Goal: Transaction & Acquisition: Purchase product/service

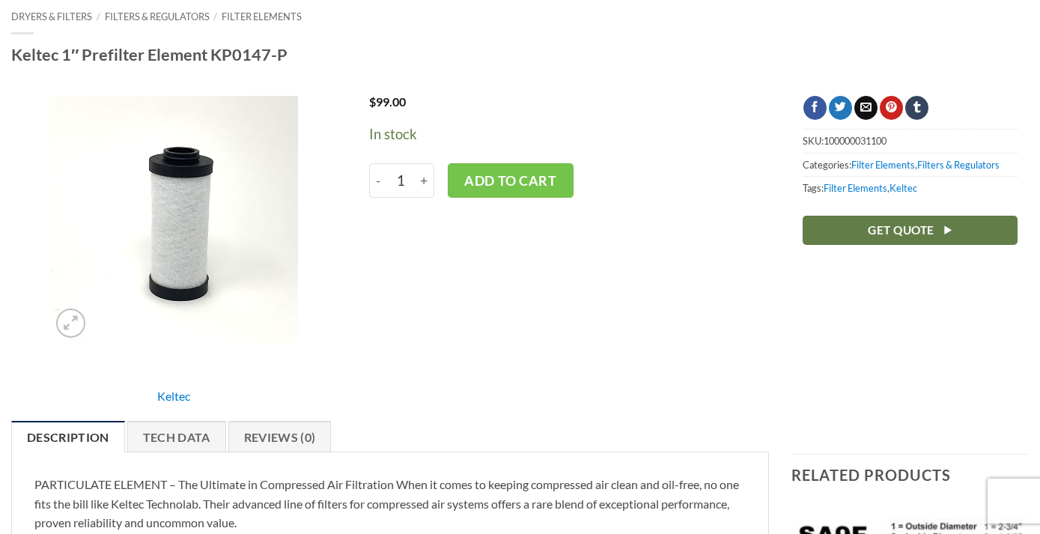
scroll to position [418, 0]
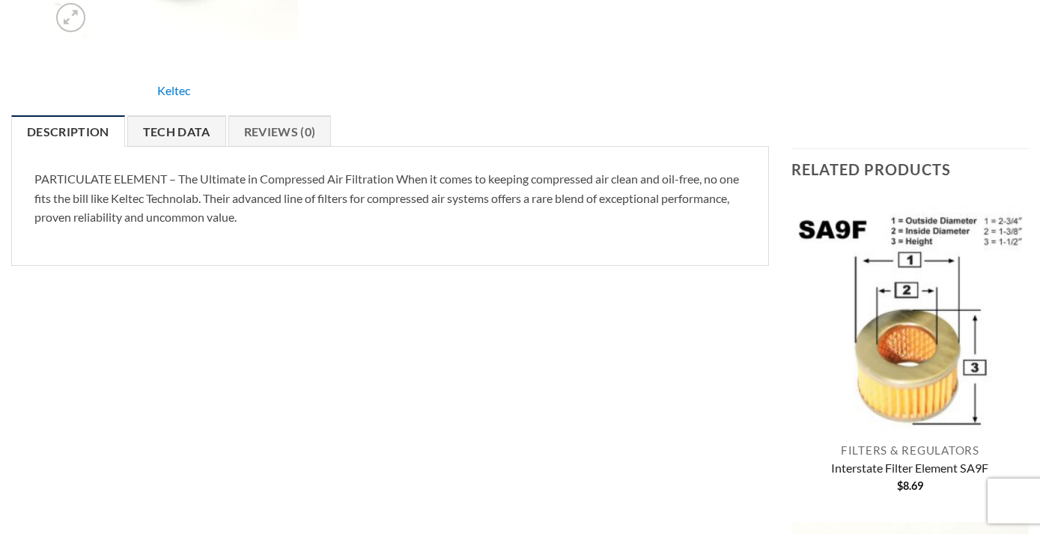
click at [182, 135] on link "Tech Data" at bounding box center [176, 130] width 99 height 31
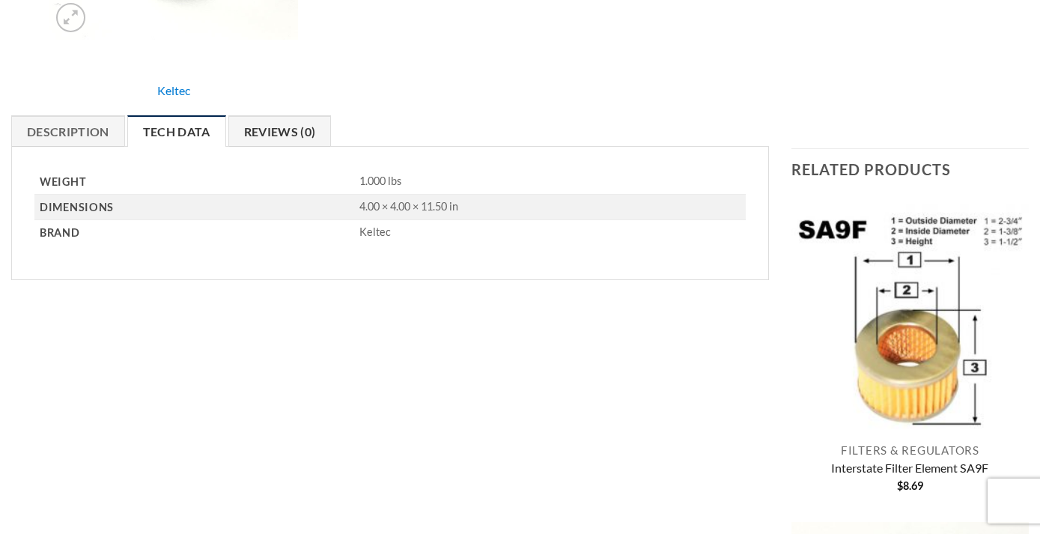
click at [274, 125] on link "Reviews (0)" at bounding box center [279, 130] width 103 height 31
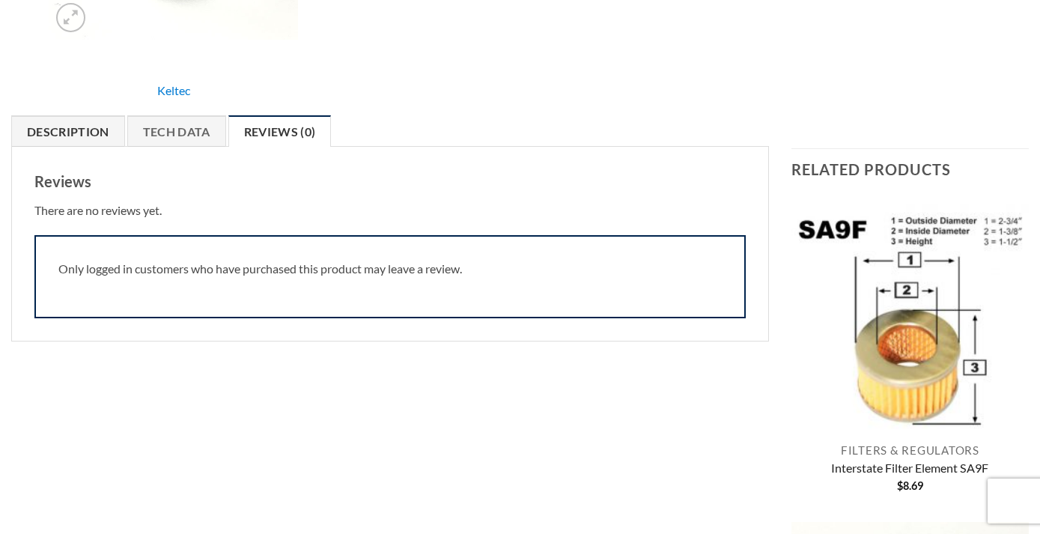
click at [82, 128] on link "Description" at bounding box center [68, 130] width 114 height 31
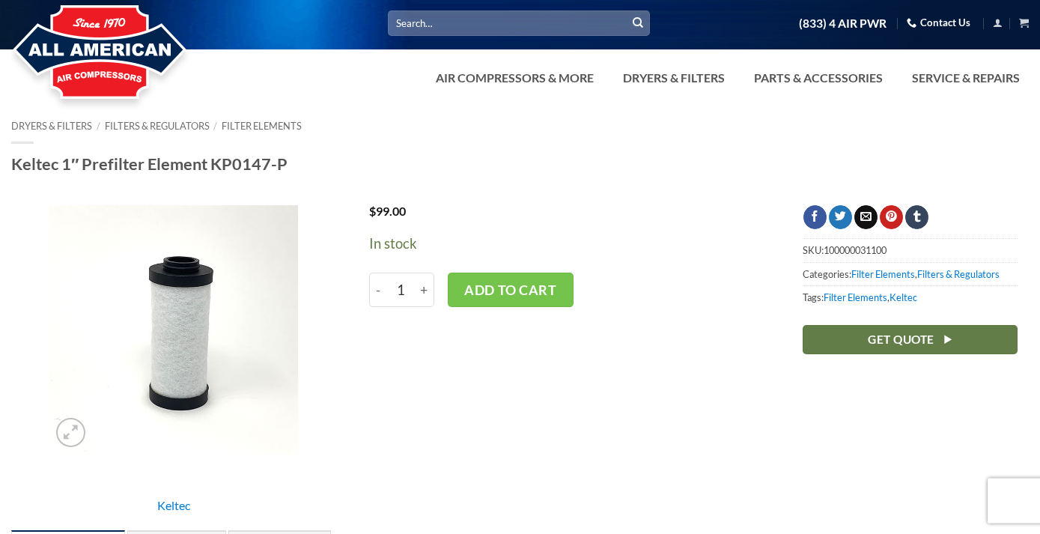
scroll to position [0, 0]
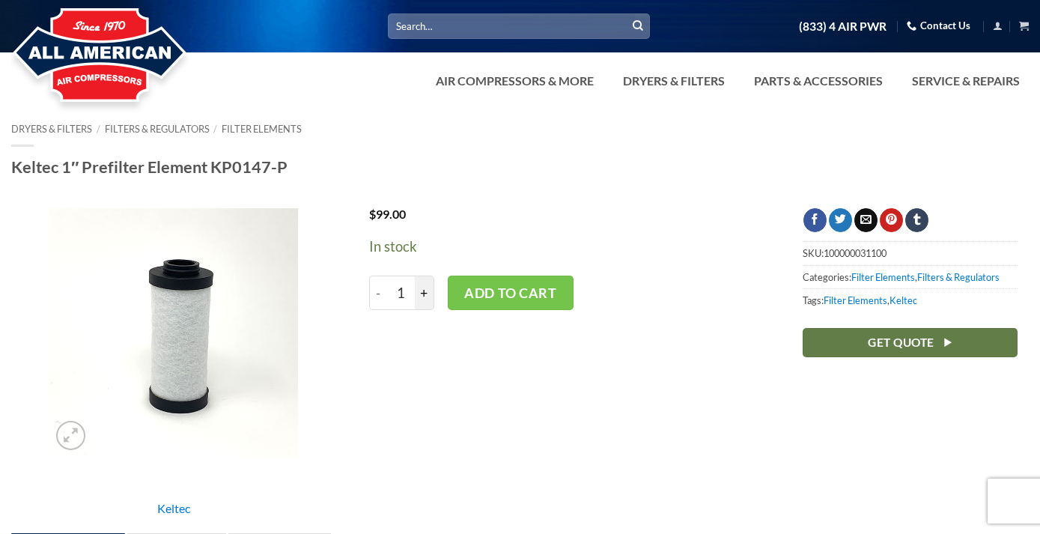
click at [424, 296] on input "+" at bounding box center [424, 292] width 19 height 34
type input "2"
click at [493, 295] on button "Add to cart" at bounding box center [511, 292] width 126 height 34
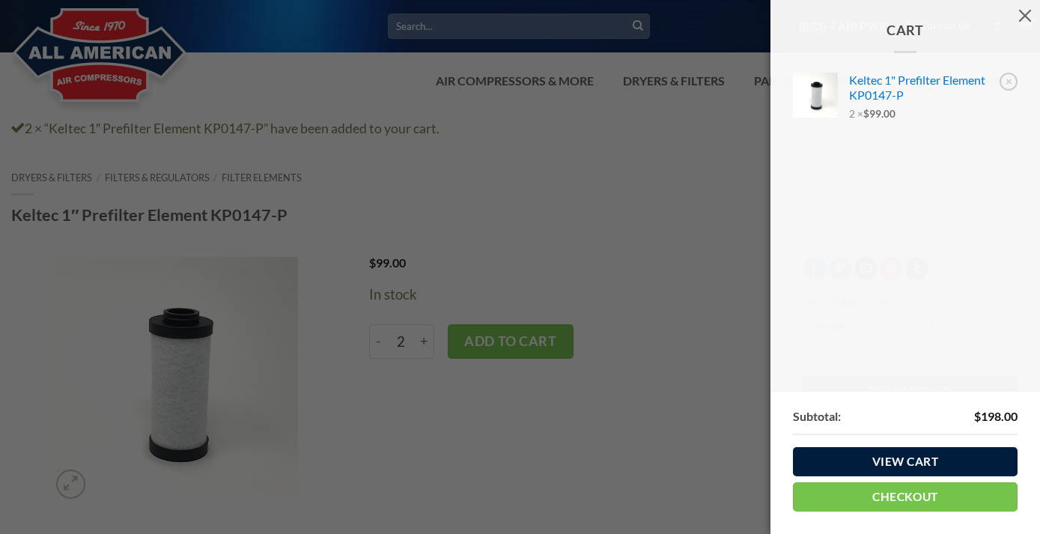
click at [908, 468] on link "View cart" at bounding box center [905, 461] width 225 height 29
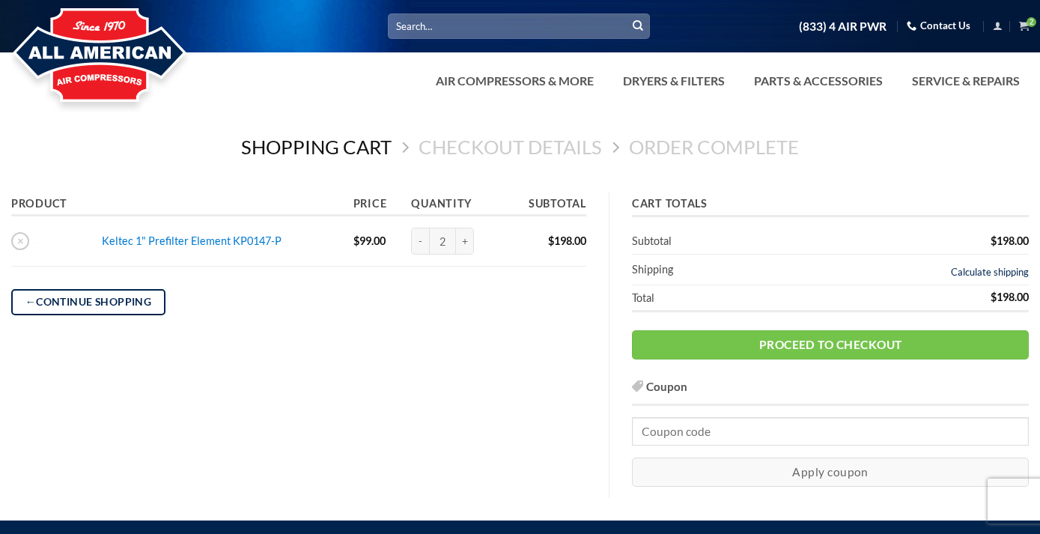
click at [986, 270] on link "Calculate shipping" at bounding box center [990, 272] width 78 height 12
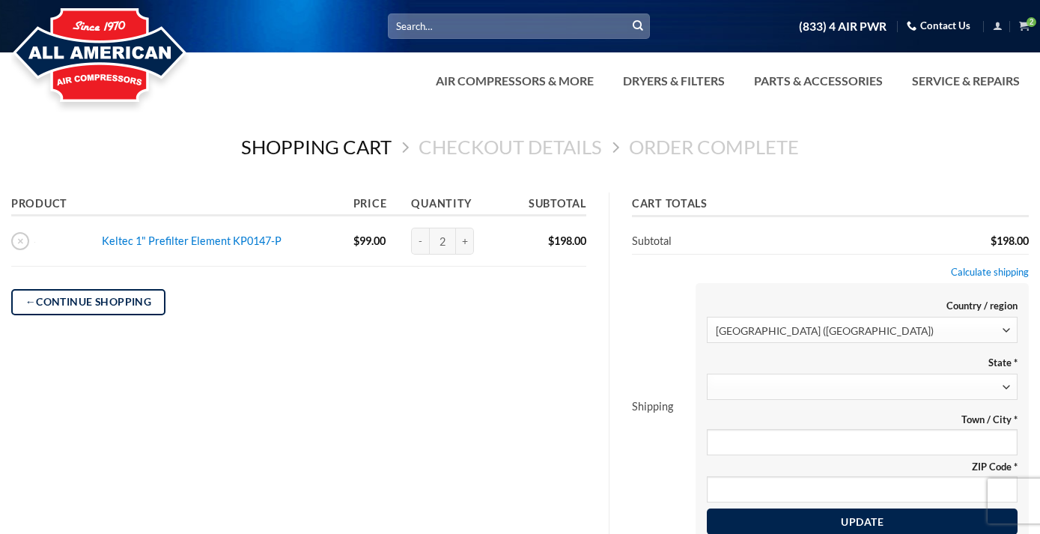
click at [885, 391] on span at bounding box center [862, 386] width 311 height 26
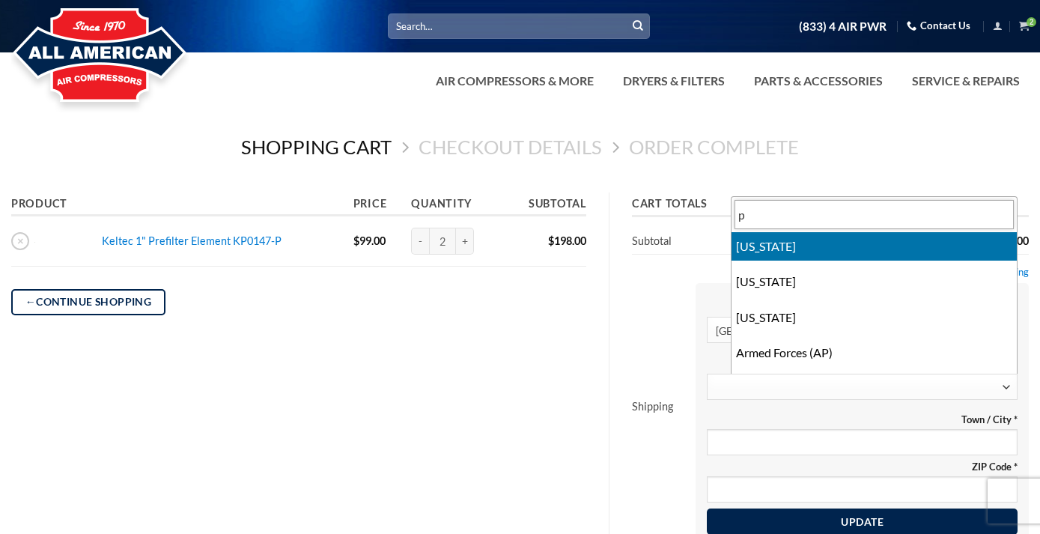
type input "p"
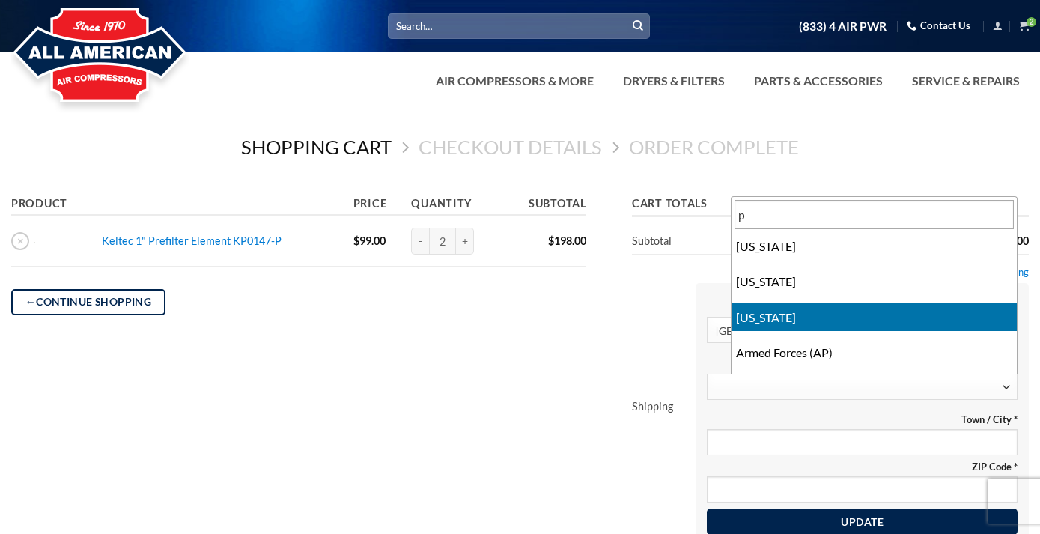
select select "PA"
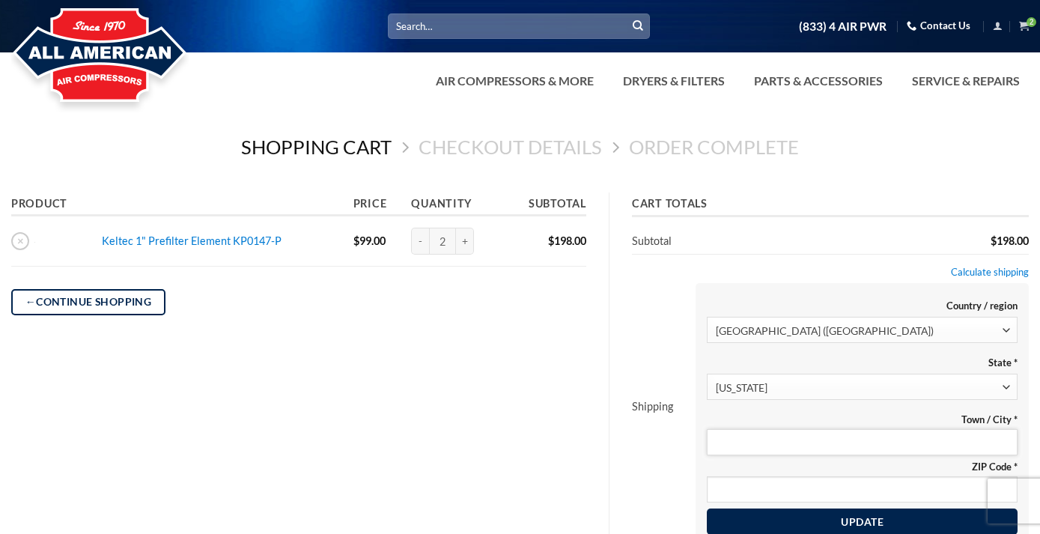
click at [874, 445] on input "Town / City *" at bounding box center [862, 442] width 311 height 26
type input "lebanon"
type input "p"
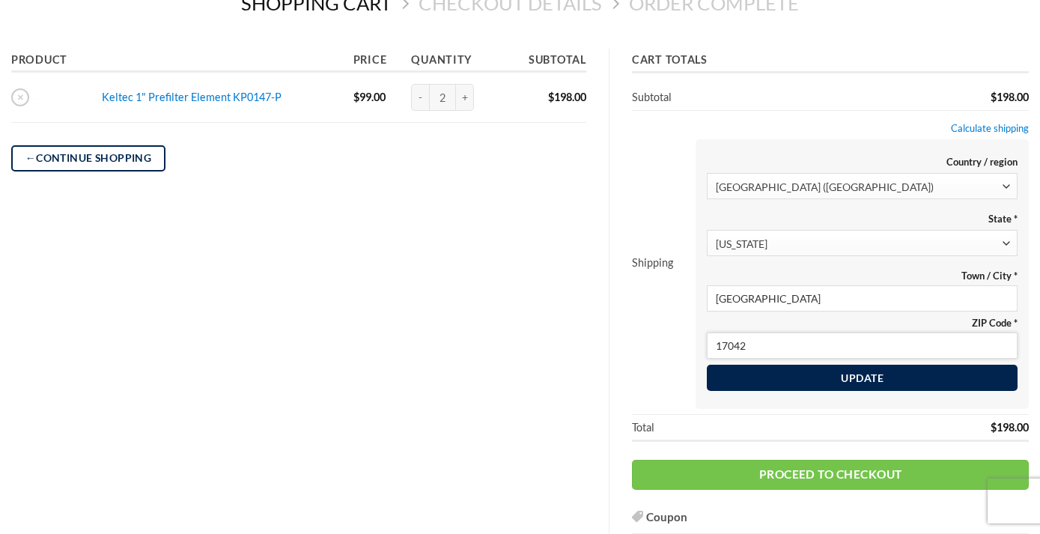
scroll to position [153, 0]
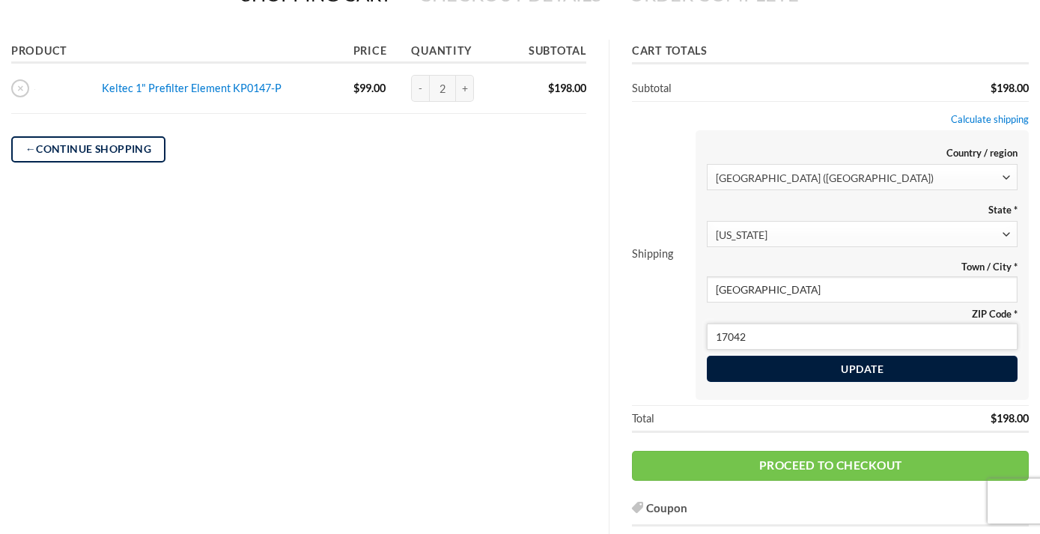
type input "17042"
click at [885, 371] on button "Update" at bounding box center [862, 368] width 311 height 27
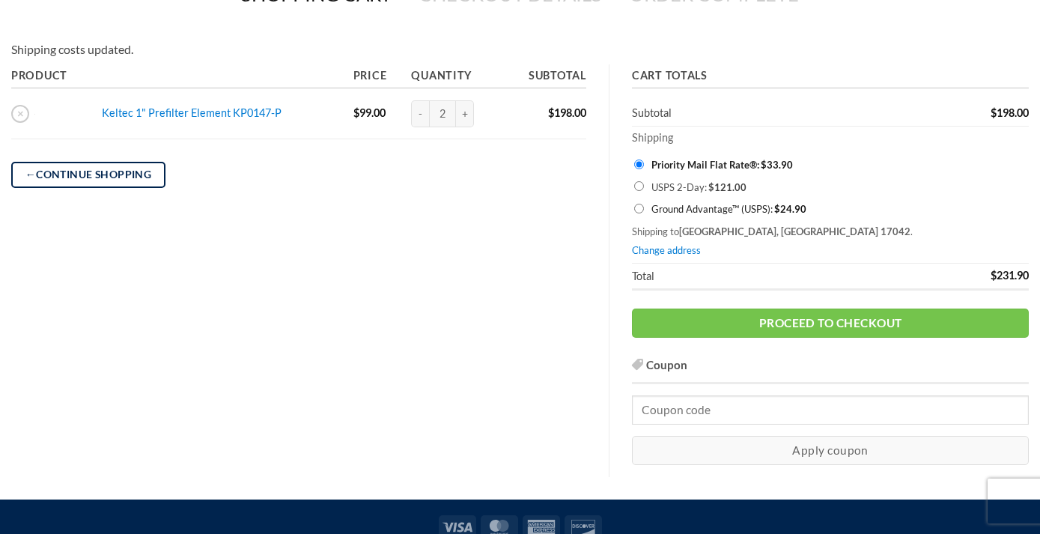
click at [639, 207] on input "Ground Advantage™ (USPS): $ 24.90" at bounding box center [639, 209] width 10 height 10
radio input "true"
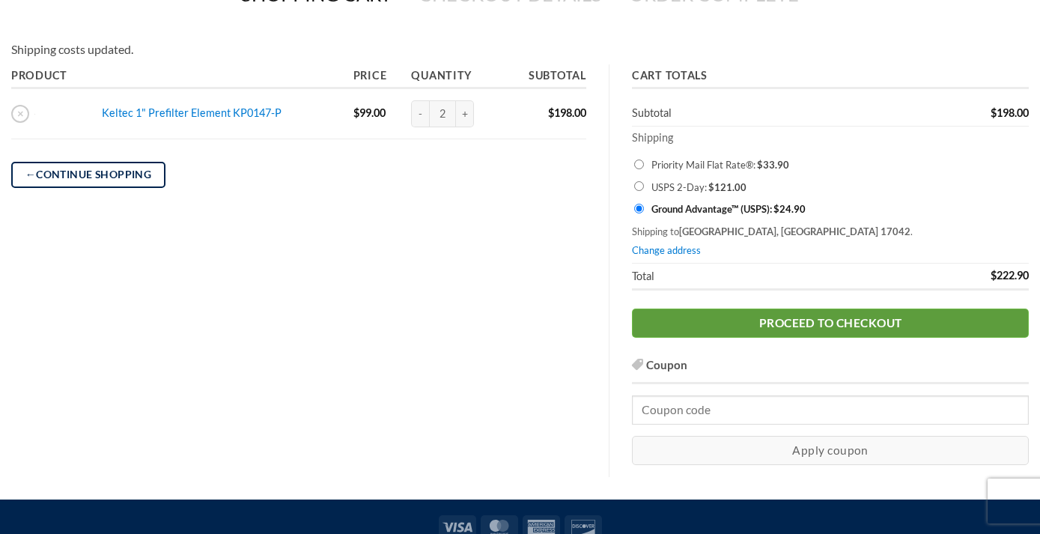
drag, startPoint x: 811, startPoint y: 321, endPoint x: 813, endPoint y: 314, distance: 7.6
click at [813, 317] on link "Proceed to checkout" at bounding box center [830, 322] width 397 height 29
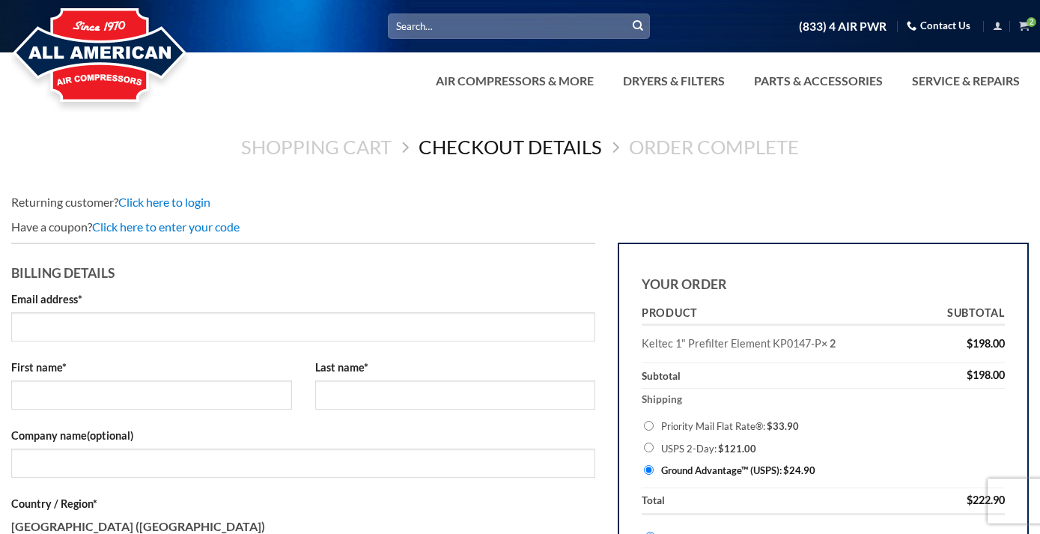
select select "PA"
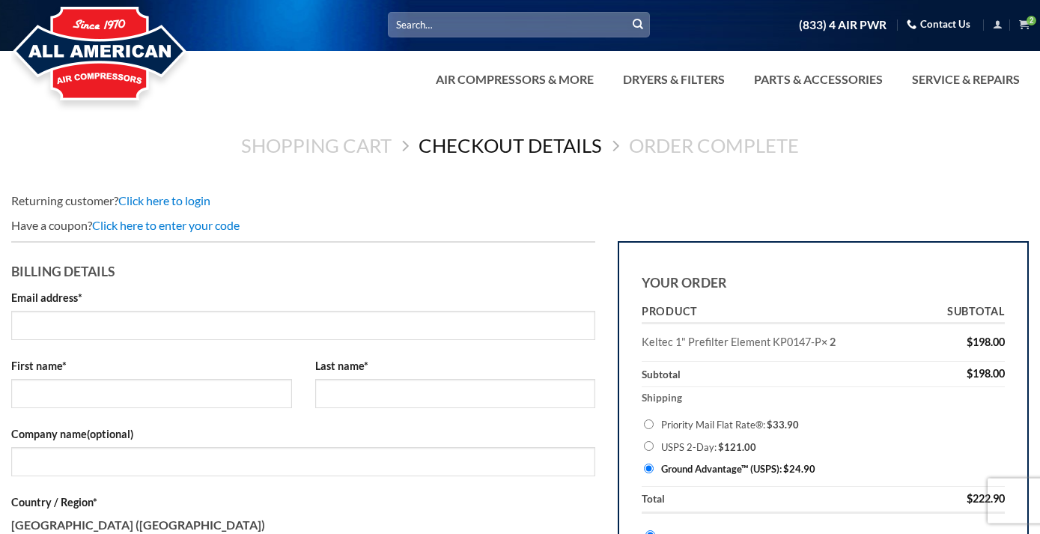
scroll to position [153, 0]
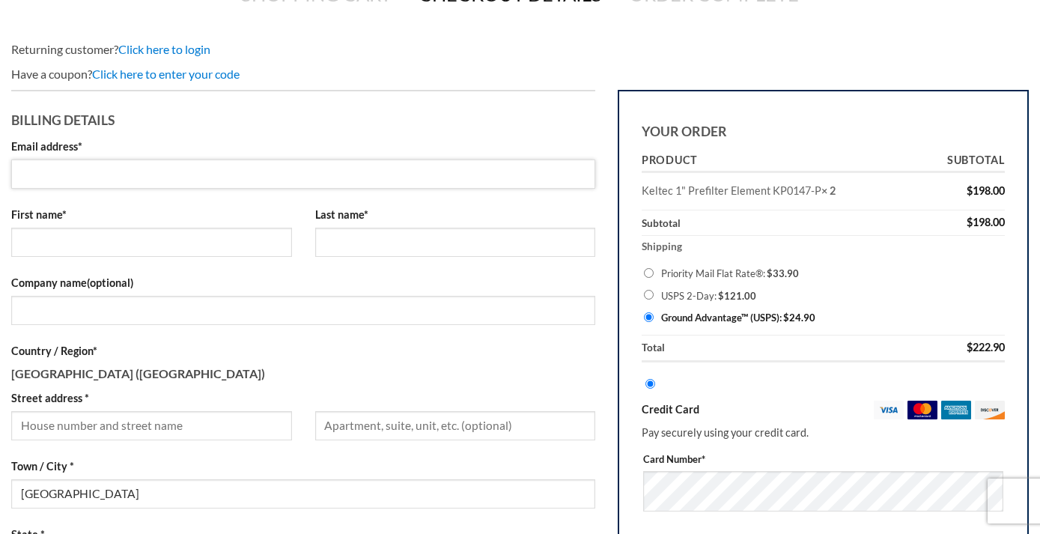
click at [242, 170] on input "Email address *" at bounding box center [303, 173] width 584 height 29
type input "davepanc@gmail.com"
type input "David"
type input "Rocker"
type input "PANC, Inc."
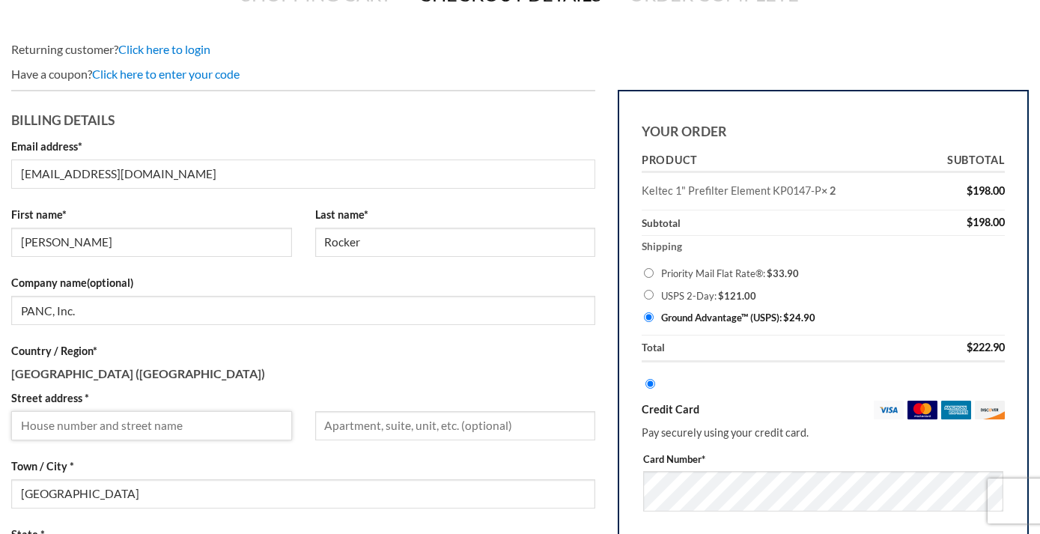
type input "PANC"
type input "2401 E Cumberland Street"
type input "Lebanon"
type input "+17176792833"
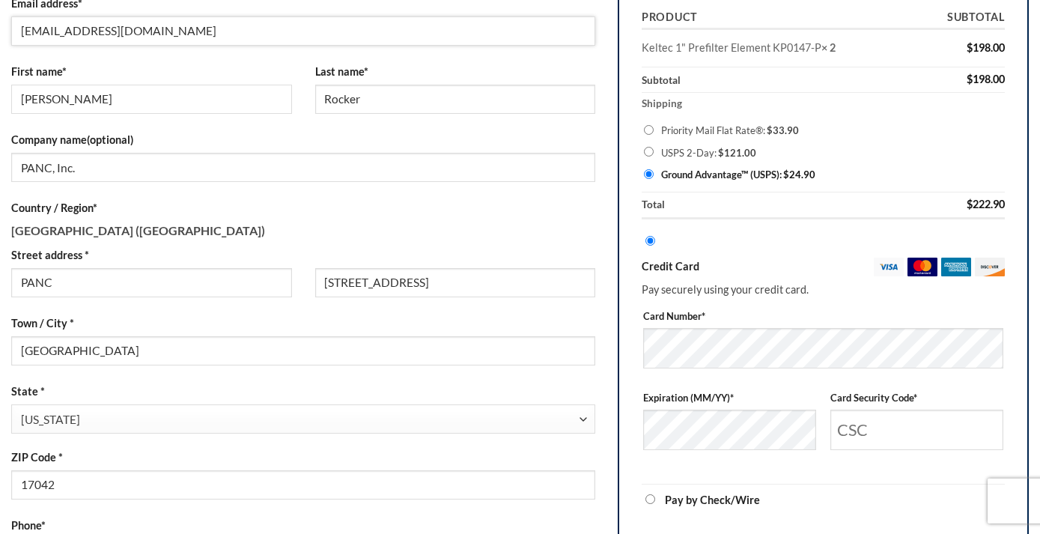
scroll to position [305, 0]
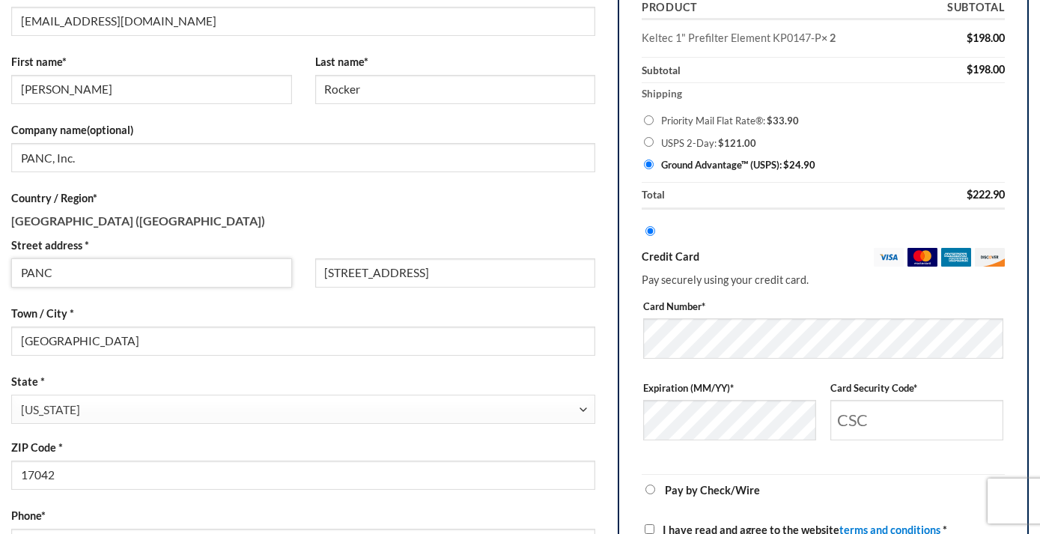
drag, startPoint x: 97, startPoint y: 275, endPoint x: -16, endPoint y: 275, distance: 113.8
click at [11, 275] on input "PANC" at bounding box center [151, 272] width 281 height 29
drag, startPoint x: 470, startPoint y: 274, endPoint x: 253, endPoint y: 266, distance: 217.2
click at [315, 266] on input "2401 E Cumberland Street" at bounding box center [455, 272] width 281 height 29
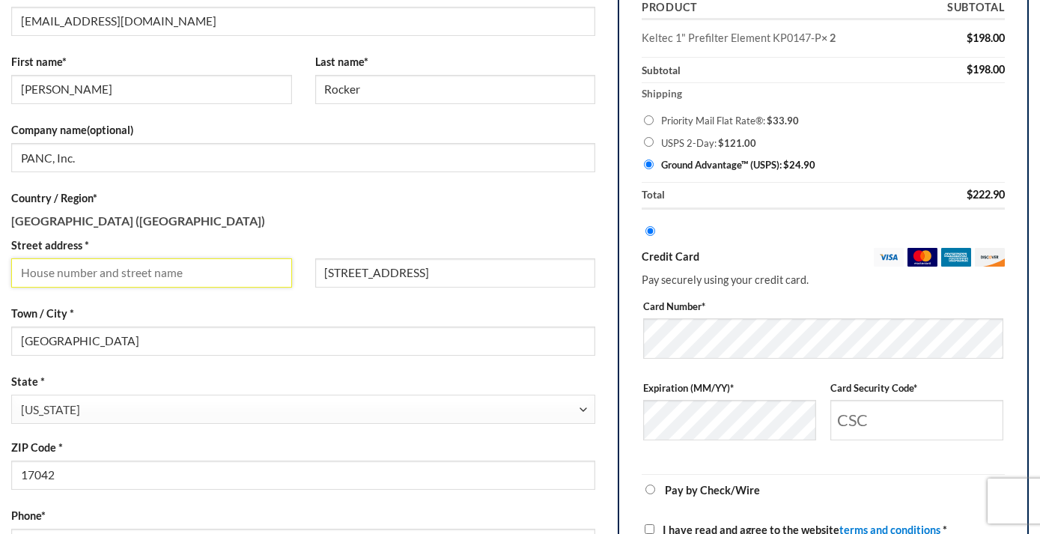
click at [172, 275] on input "Street address *" at bounding box center [151, 272] width 281 height 29
paste input "2401 E Cumberland Street"
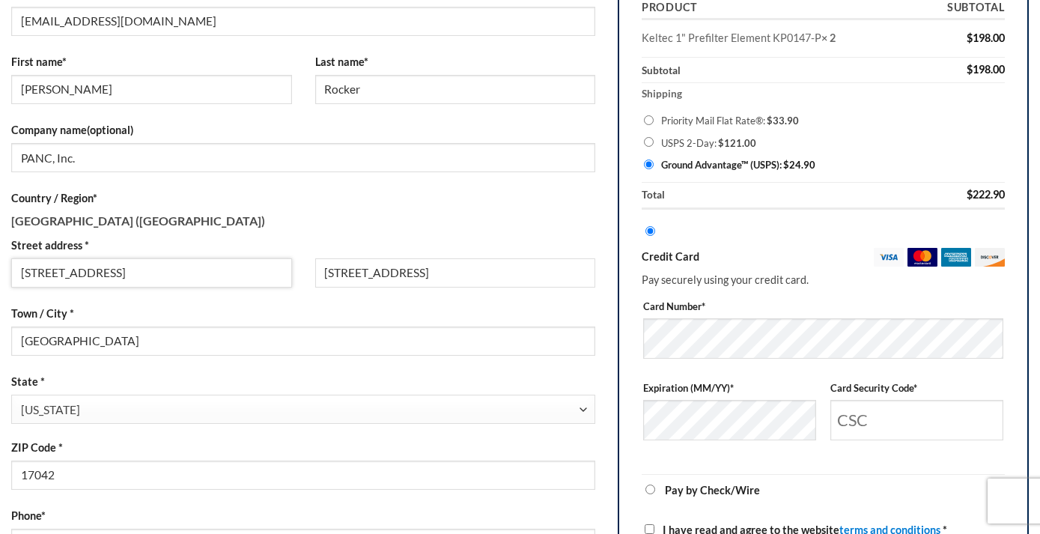
type input "2401 E Cumberland Street"
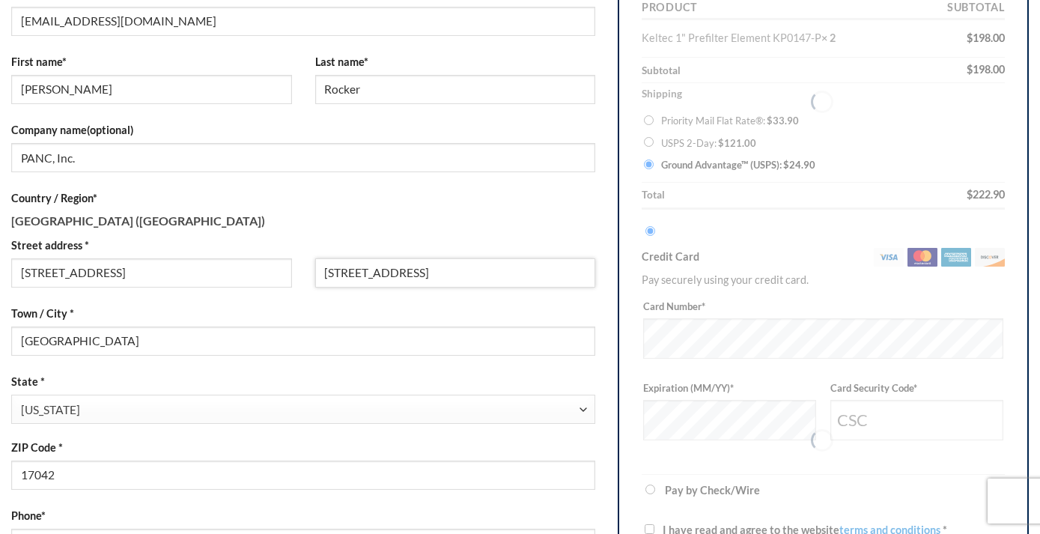
drag, startPoint x: 483, startPoint y: 277, endPoint x: 266, endPoint y: 277, distance: 217.8
click at [315, 277] on input "2401 E Cumberland Street" at bounding box center [455, 272] width 281 height 29
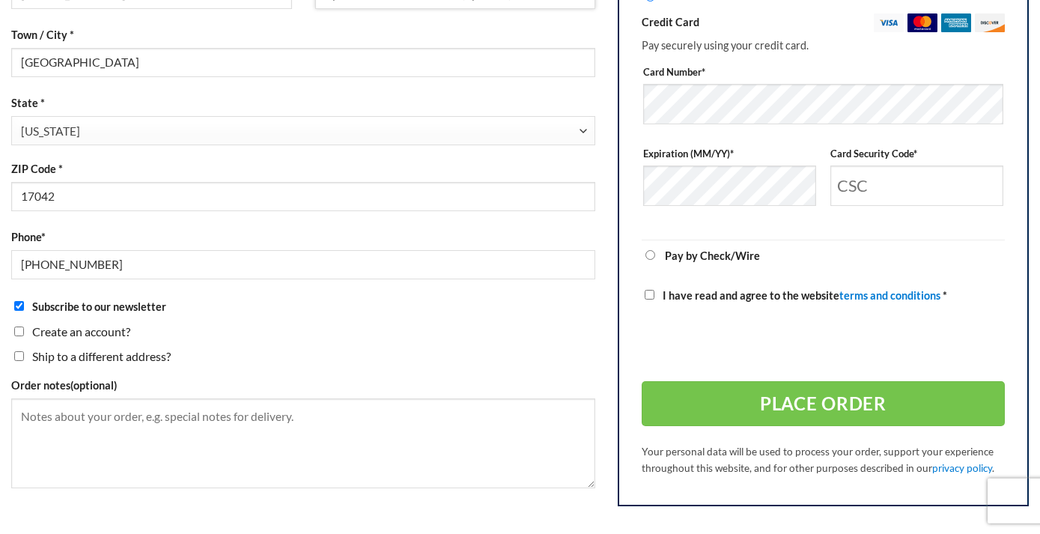
scroll to position [611, 0]
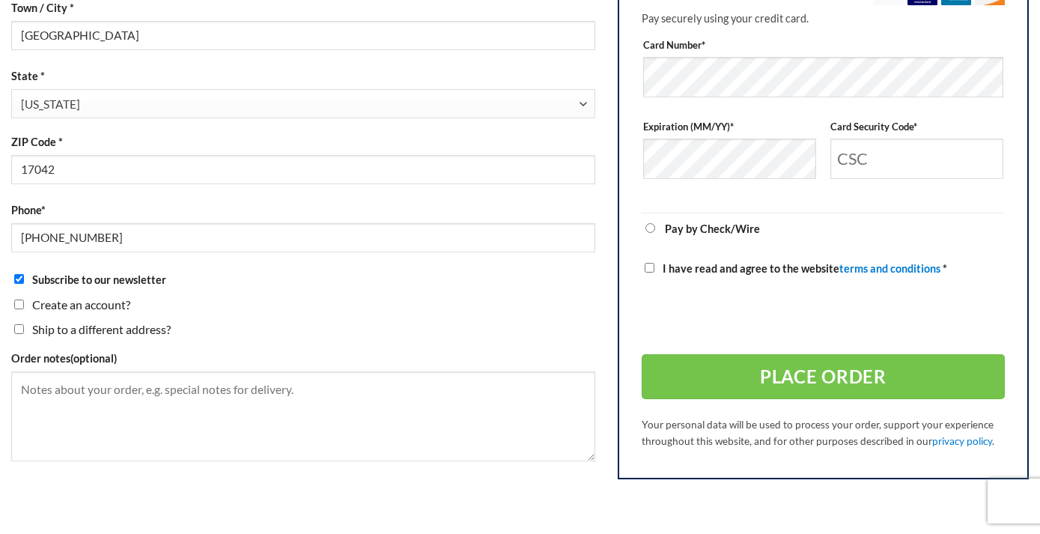
click at [19, 284] on input "Subscribe to our newsletter" at bounding box center [19, 279] width 10 height 10
checkbox input "false"
click at [16, 308] on input "Create an account?" at bounding box center [19, 304] width 10 height 10
checkbox input "true"
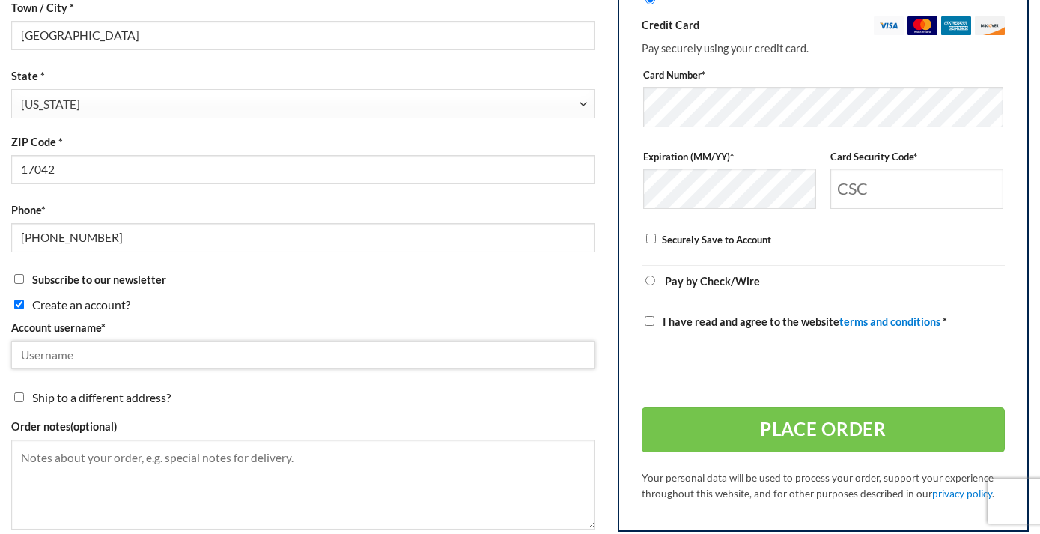
click at [146, 360] on input "Account username *" at bounding box center [303, 355] width 584 height 29
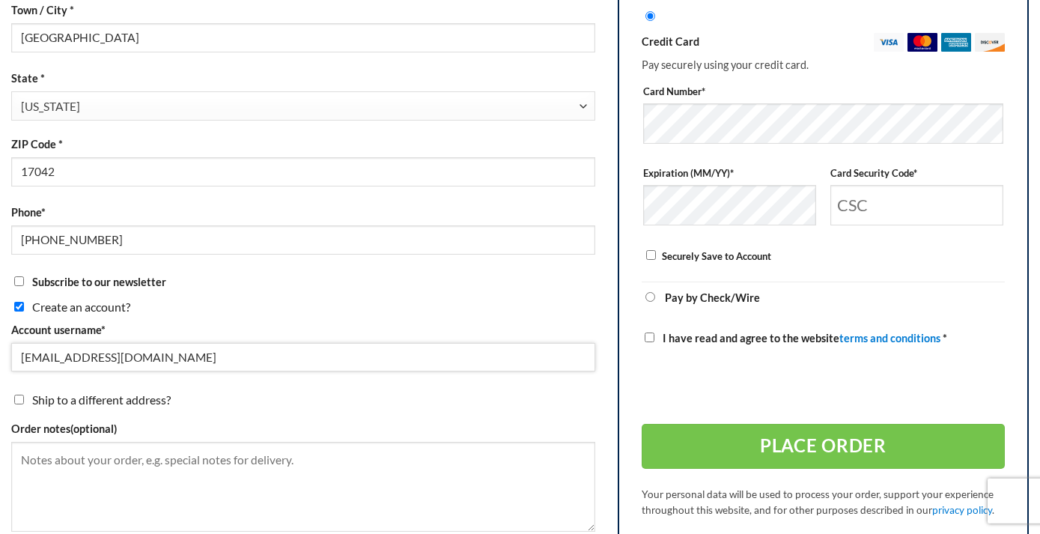
scroll to position [513, 0]
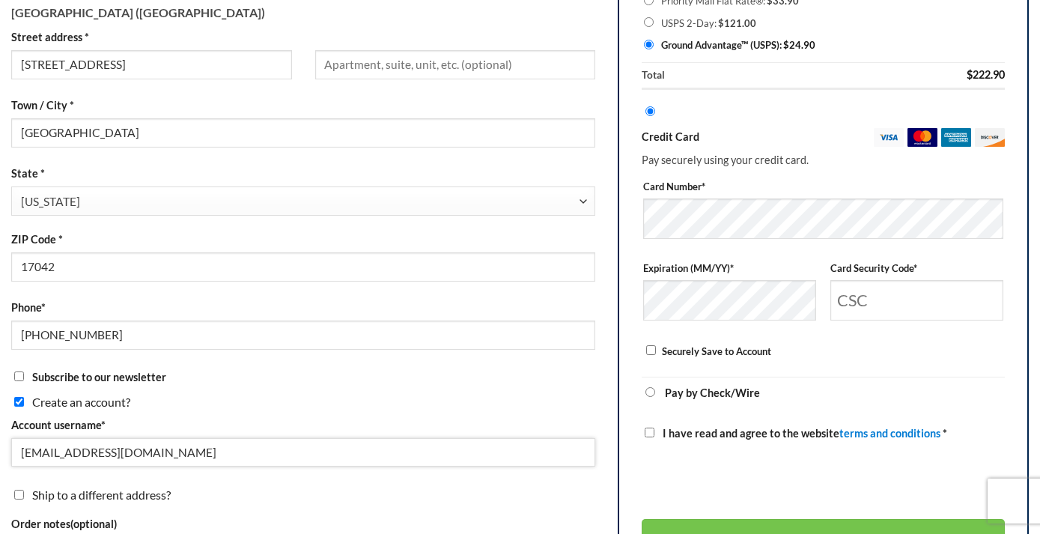
type input "davepanc@gmail.com"
click at [889, 299] on input "Card Security Code *" at bounding box center [916, 300] width 173 height 40
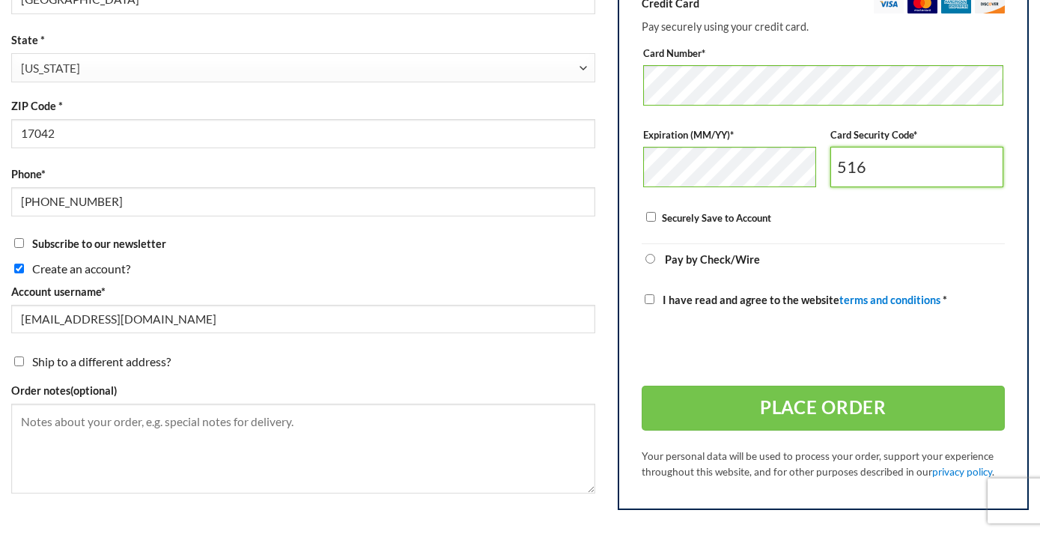
scroll to position [666, 0]
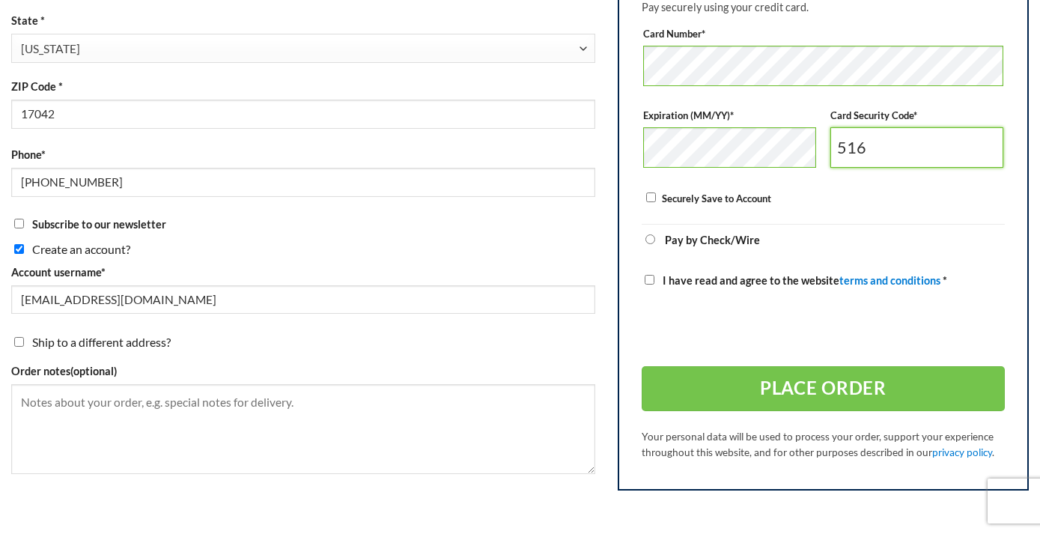
type input "516"
click at [650, 284] on input "I have read and agree to the website terms and conditions *" at bounding box center [649, 280] width 10 height 10
checkbox input "true"
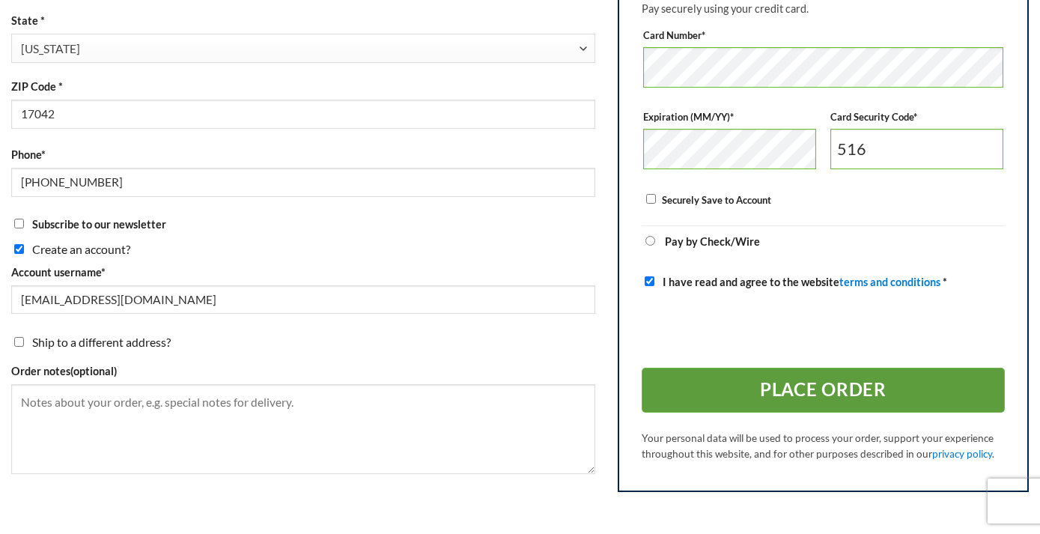
click at [823, 403] on button "Place order" at bounding box center [822, 389] width 363 height 45
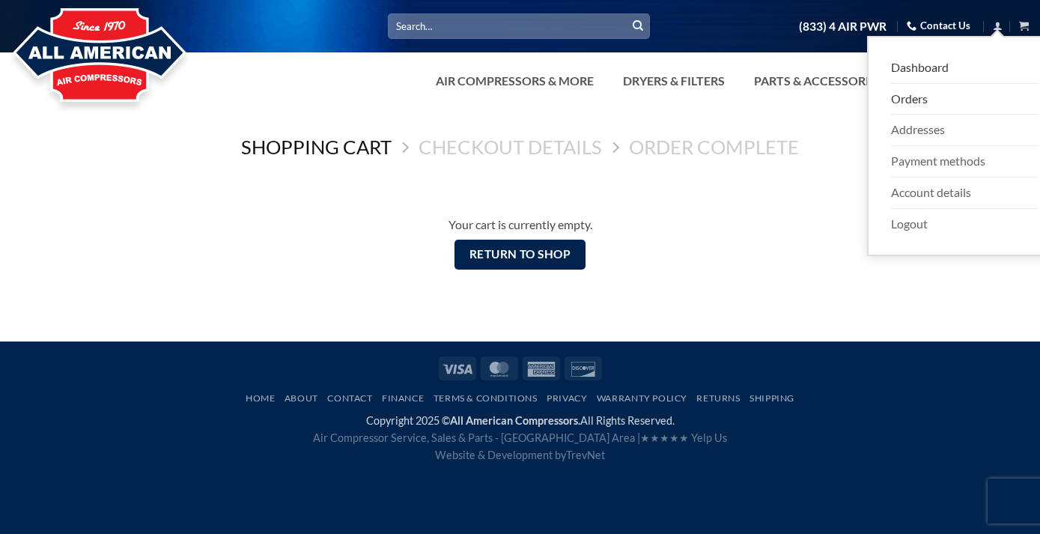
click at [916, 102] on link "Orders" at bounding box center [964, 99] width 147 height 31
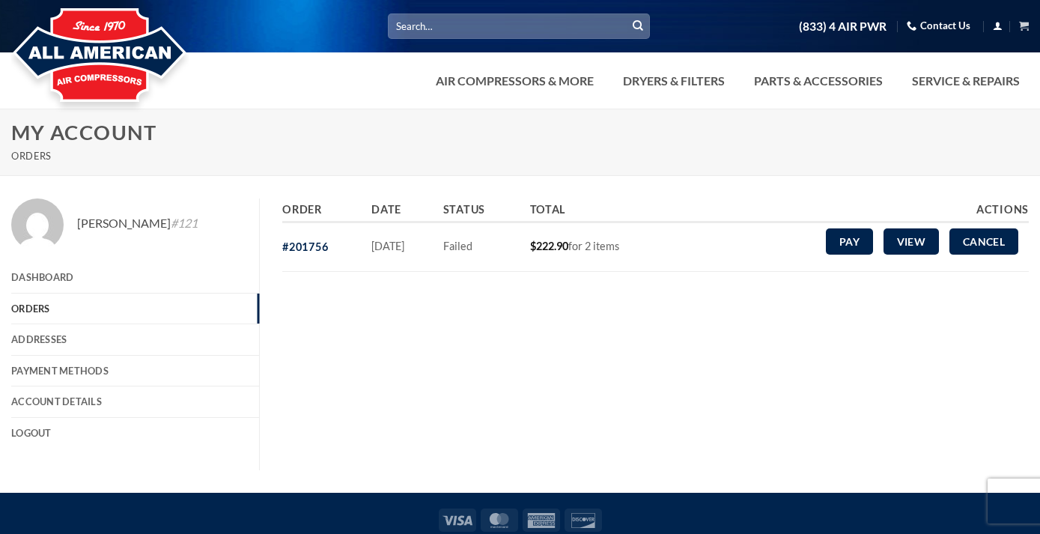
click at [302, 245] on link "#201756" at bounding box center [305, 246] width 46 height 13
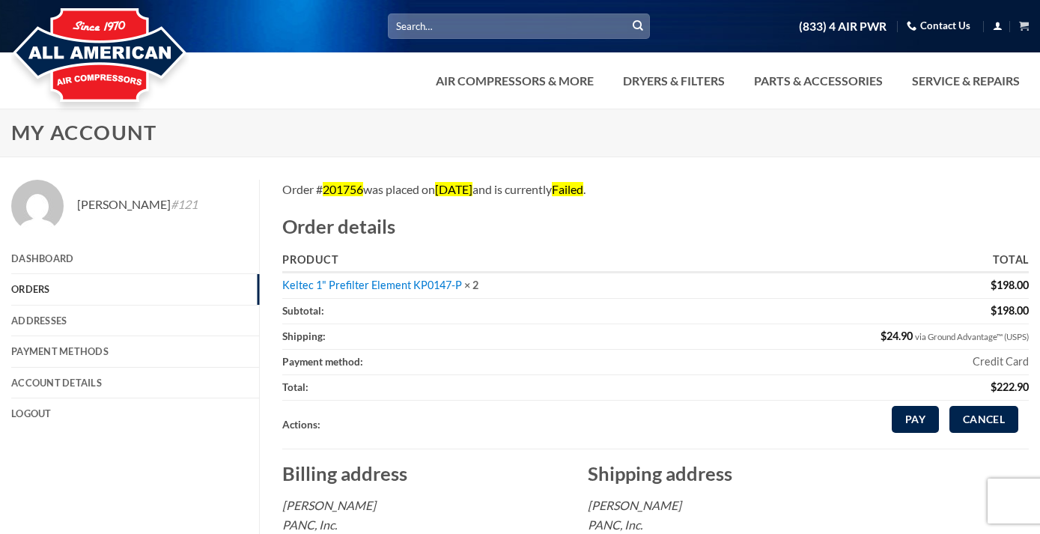
scroll to position [76, 0]
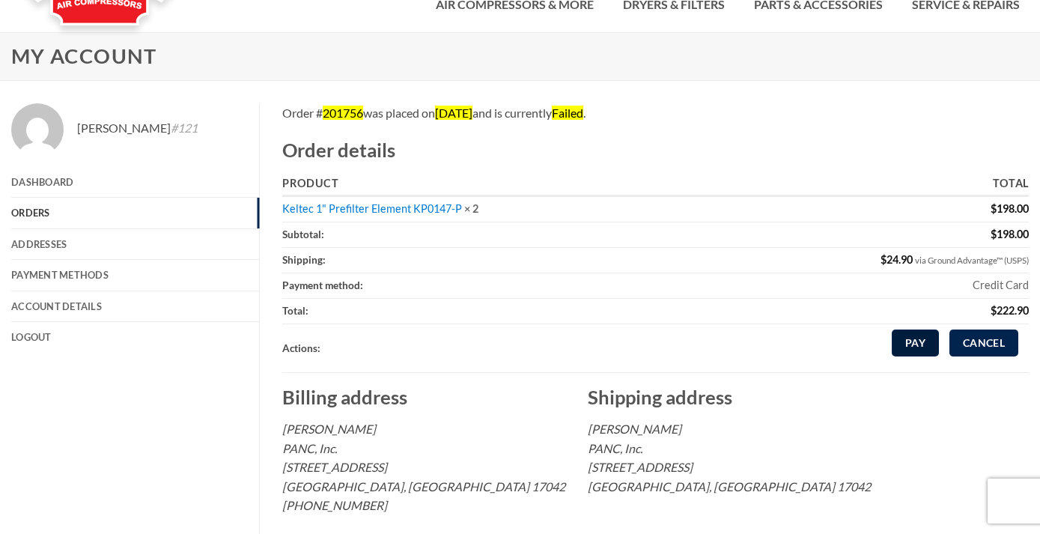
click at [910, 337] on link "Pay" at bounding box center [914, 342] width 47 height 27
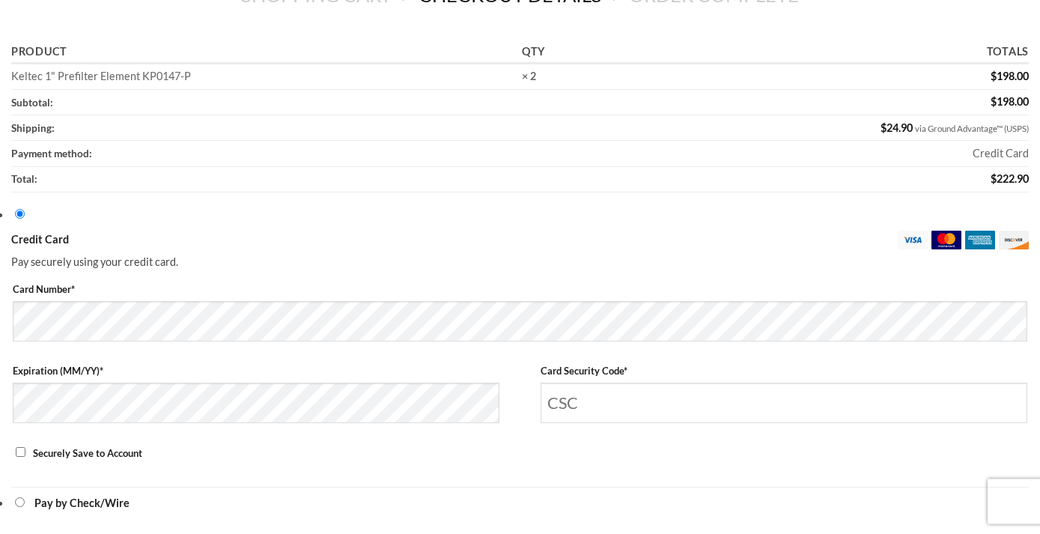
scroll to position [153, 0]
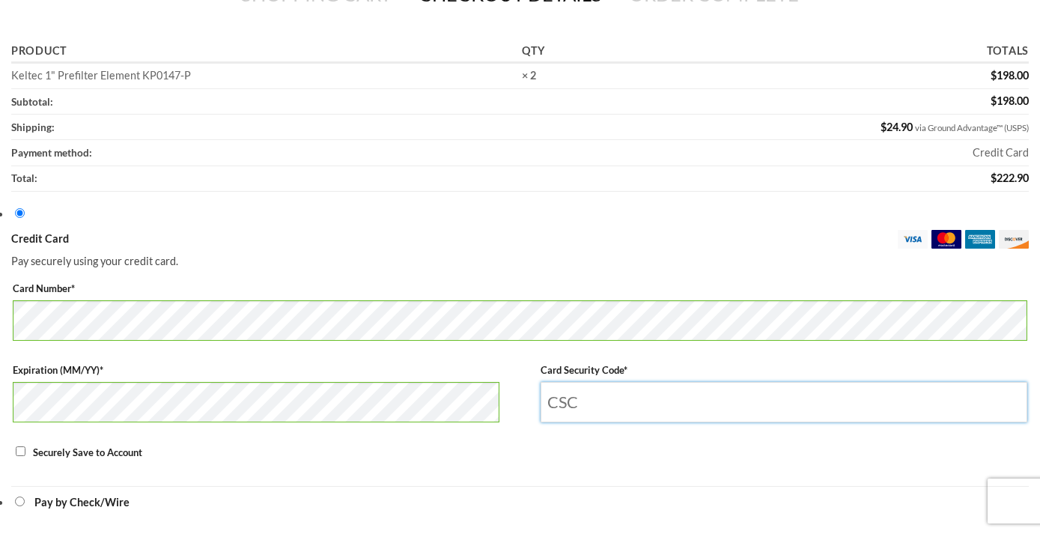
click at [704, 396] on input "Card Security Code *" at bounding box center [783, 402] width 486 height 40
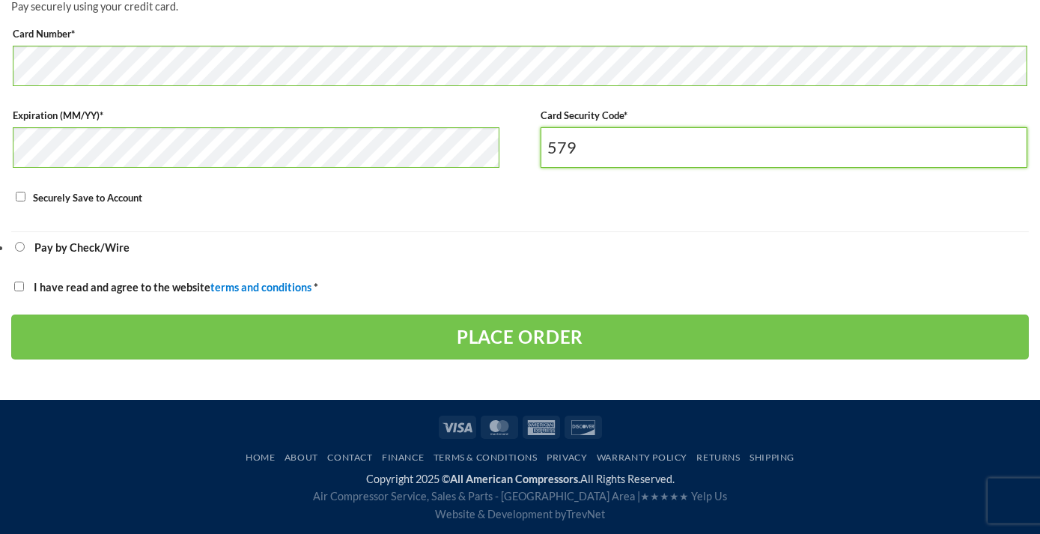
scroll to position [411, 0]
type input "579"
click at [16, 284] on input "I have read and agree to the website terms and conditions *" at bounding box center [19, 286] width 10 height 10
checkbox input "true"
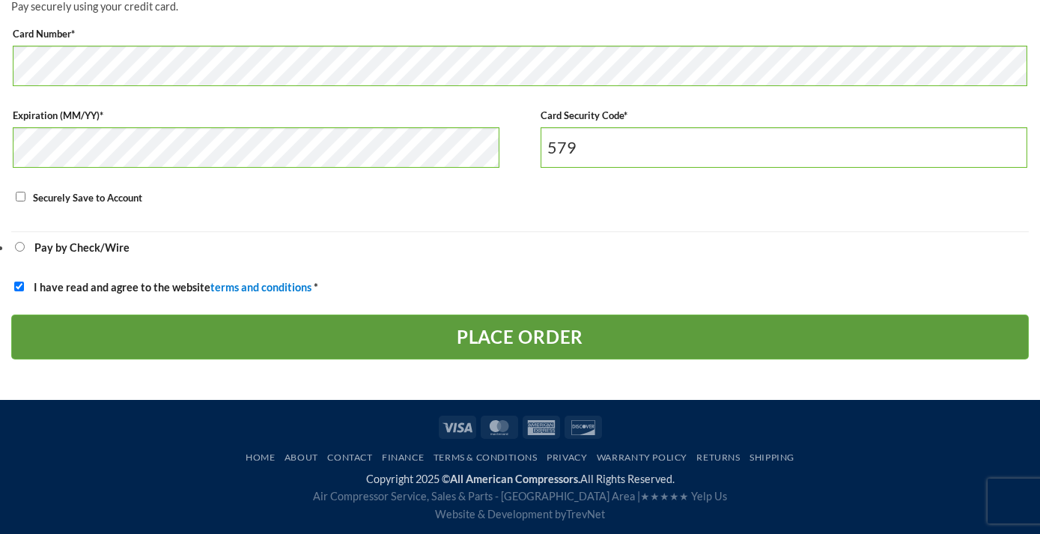
click at [492, 338] on button "Place order" at bounding box center [519, 336] width 1017 height 45
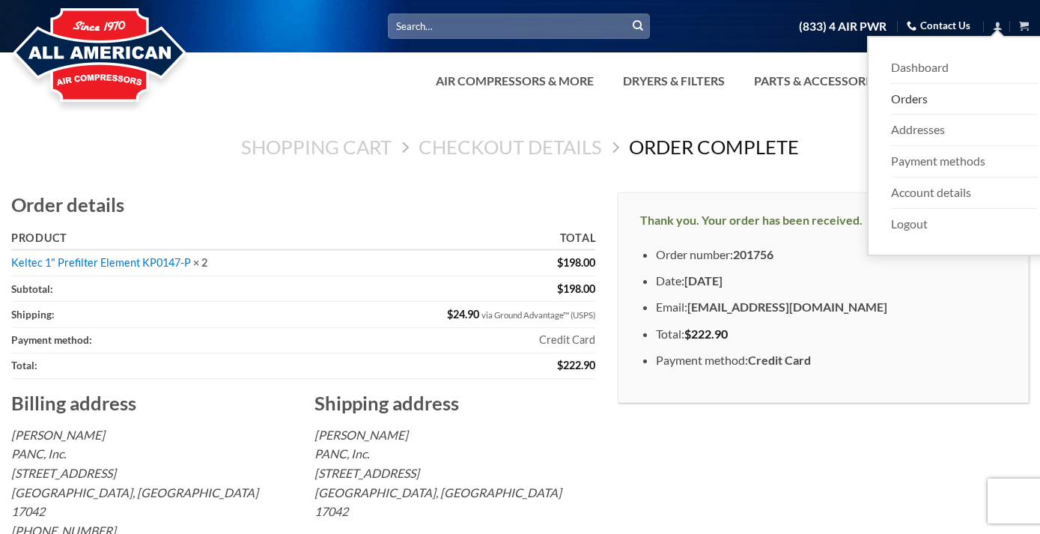
click at [921, 99] on link "Orders" at bounding box center [964, 99] width 147 height 31
